Goal: Task Accomplishment & Management: Complete application form

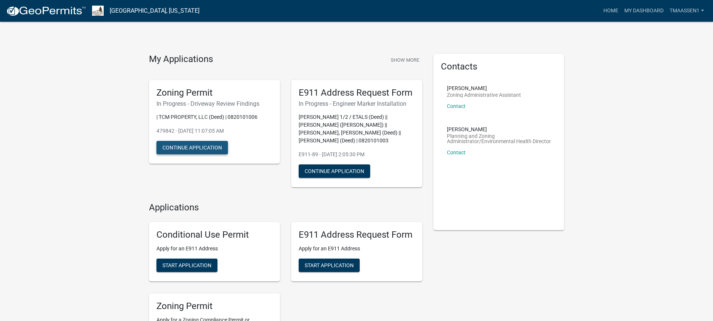
click at [202, 144] on button "Continue Application" at bounding box center [191, 147] width 71 height 13
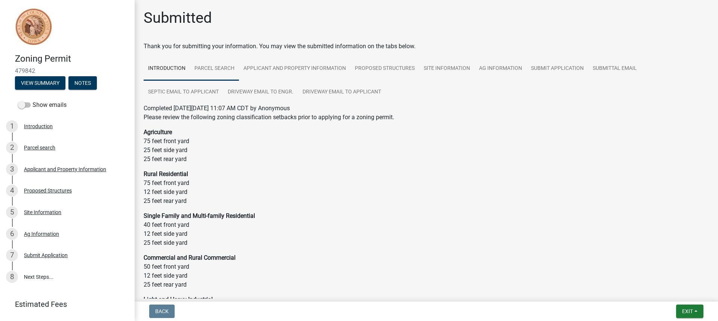
click at [200, 68] on link "Parcel search" at bounding box center [214, 69] width 49 height 24
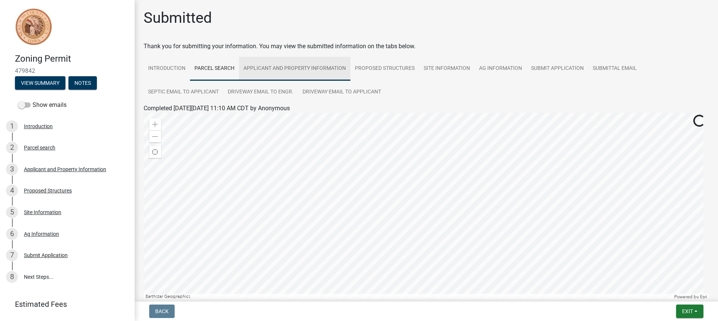
click at [282, 66] on link "Applicant and Property Information" at bounding box center [294, 69] width 111 height 24
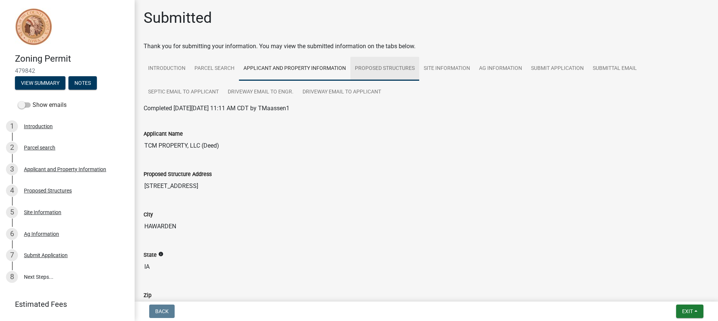
click at [390, 68] on link "Proposed Structures" at bounding box center [384, 69] width 69 height 24
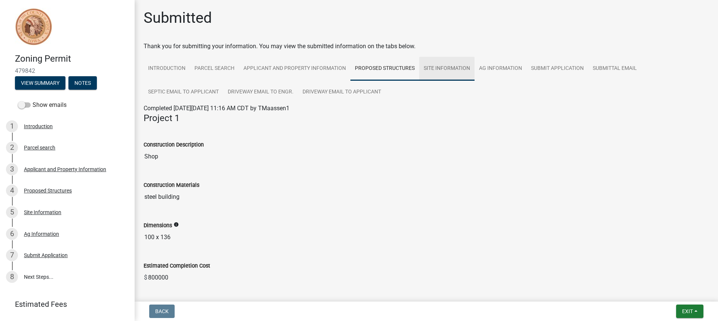
click at [453, 65] on link "Site Information" at bounding box center [446, 69] width 55 height 24
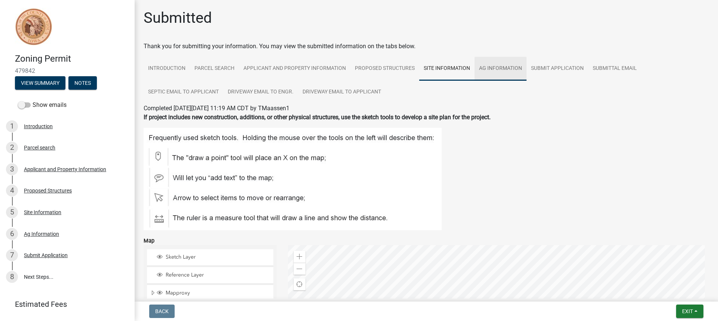
click at [497, 68] on link "Ag Information" at bounding box center [501, 69] width 52 height 24
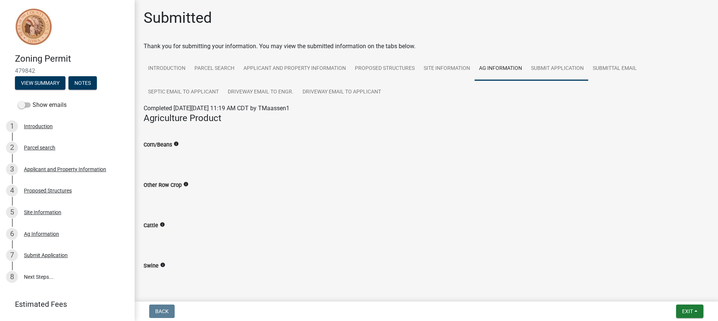
click at [564, 66] on link "Submit Application" at bounding box center [558, 69] width 62 height 24
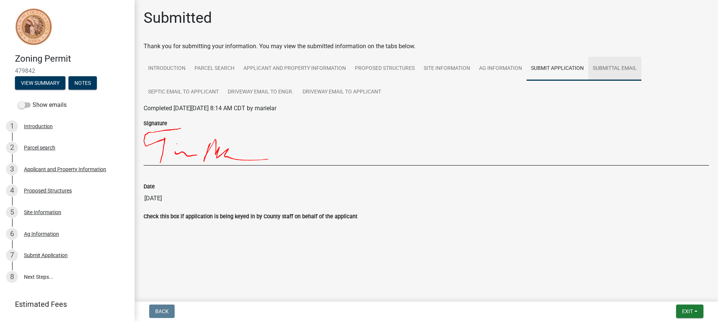
click at [618, 66] on link "Submittal Email" at bounding box center [614, 69] width 53 height 24
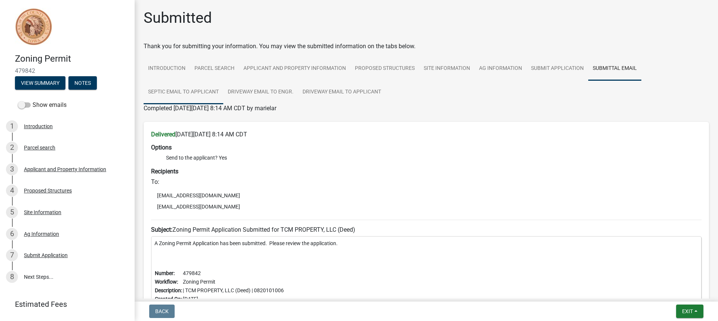
click at [204, 90] on link "Septic Email to Applicant" at bounding box center [184, 92] width 80 height 24
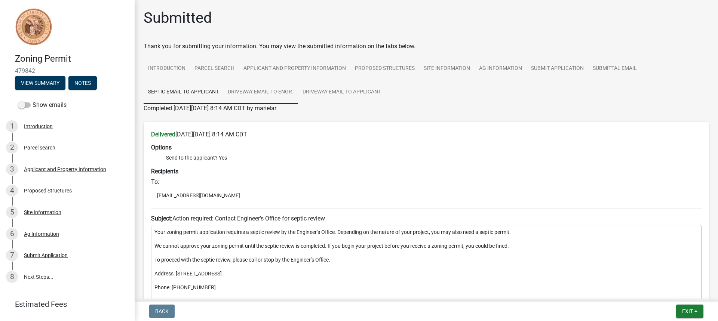
click at [260, 90] on link "Driveway Email to Engr." at bounding box center [260, 92] width 75 height 24
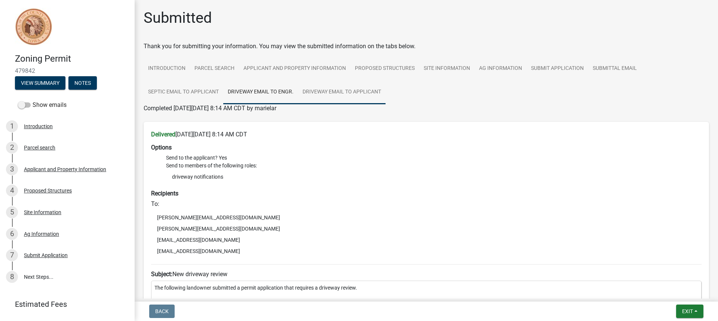
click at [340, 89] on link "Driveway Email to Applicant" at bounding box center [342, 92] width 88 height 24
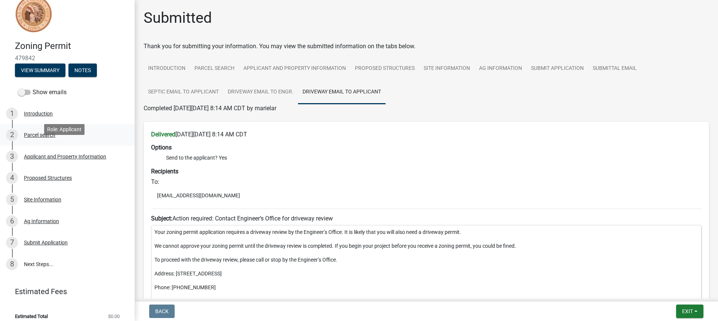
scroll to position [19, 0]
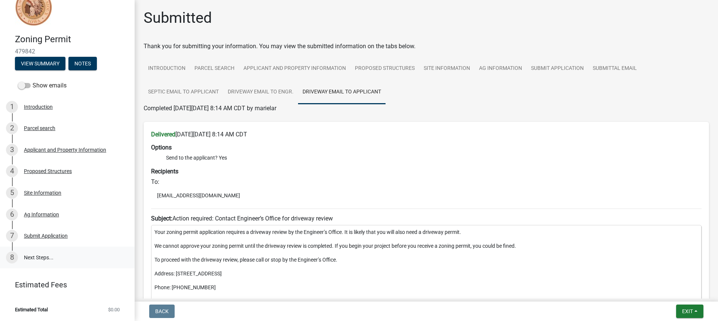
click at [42, 257] on link "8 Next Steps..." at bounding box center [67, 258] width 135 height 22
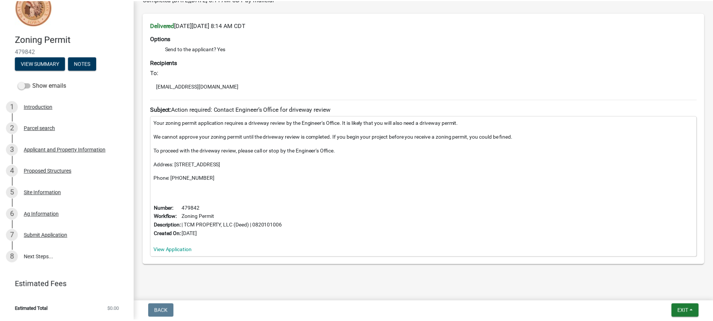
scroll to position [123, 0]
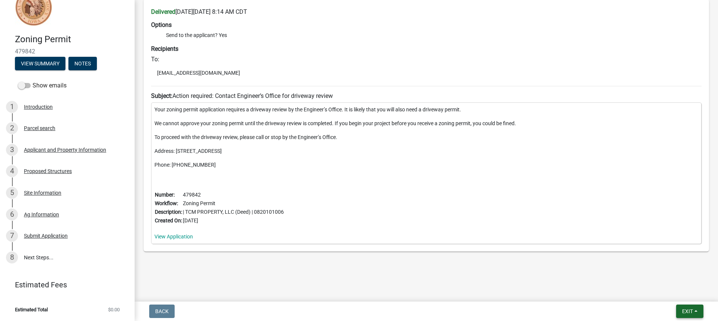
click at [689, 312] on span "Exit" at bounding box center [687, 312] width 11 height 6
click at [668, 294] on button "Save & Exit" at bounding box center [674, 292] width 60 height 18
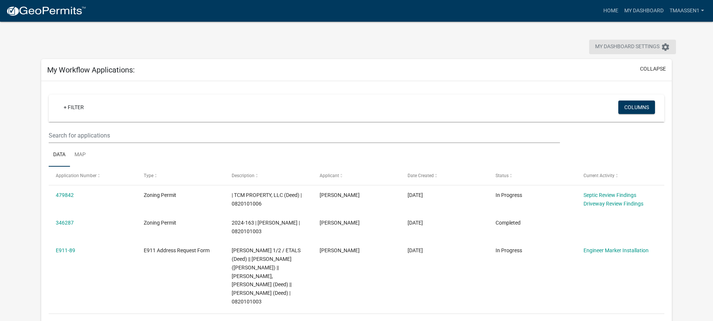
click at [637, 44] on span "My Dashboard Settings" at bounding box center [627, 47] width 64 height 9
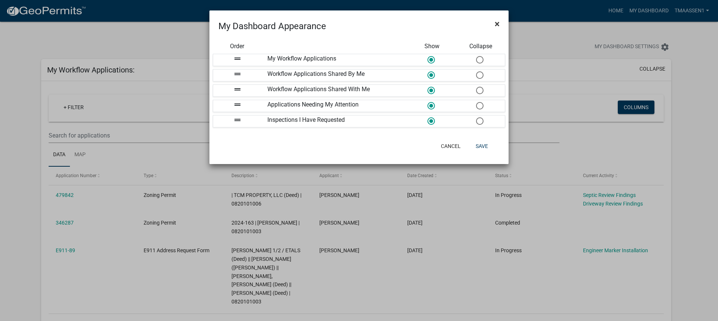
click at [495, 23] on span "×" at bounding box center [497, 24] width 5 height 10
